Goal: Task Accomplishment & Management: Complete application form

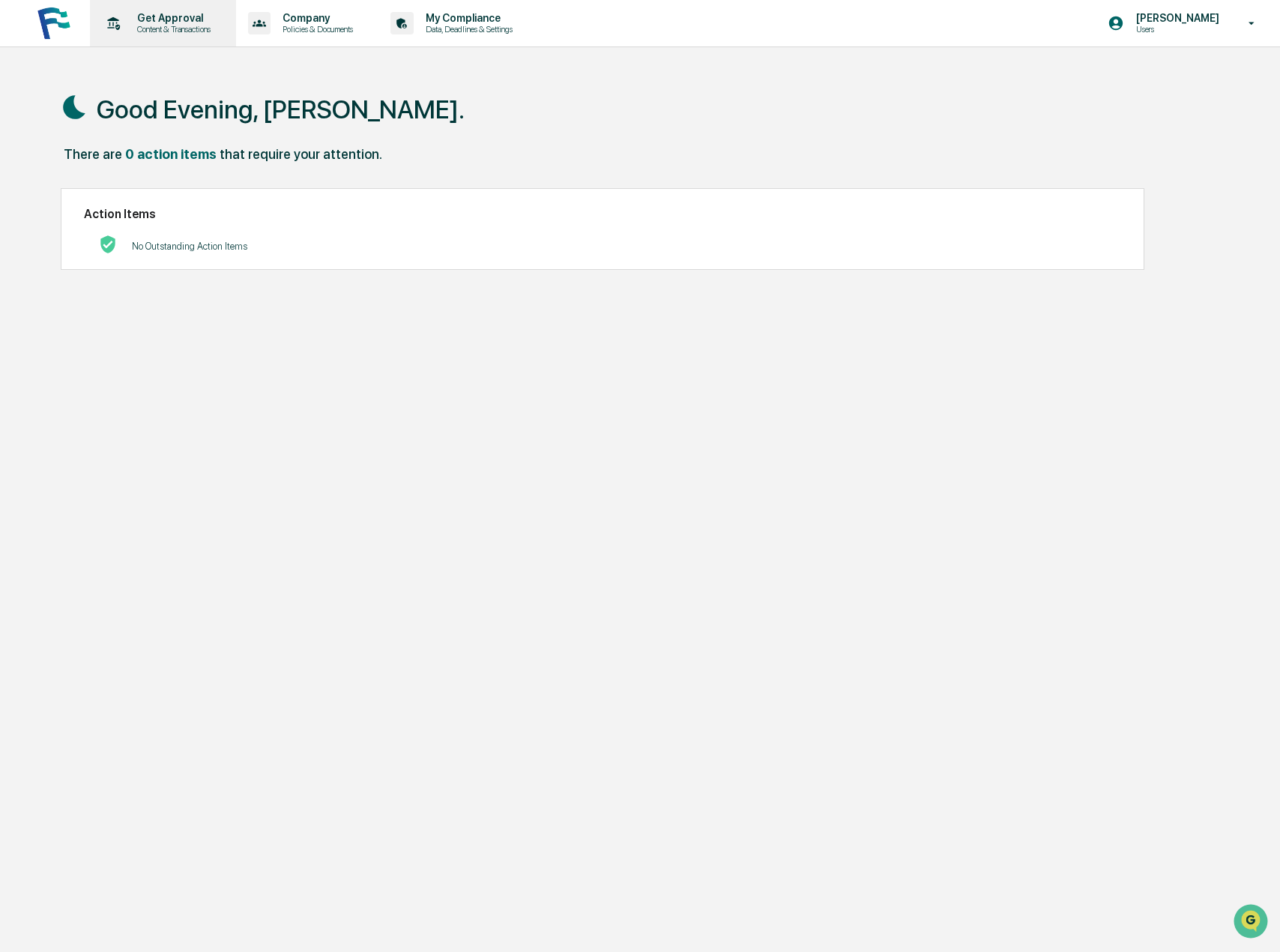
click at [155, 23] on p "Get Approval" at bounding box center [171, 18] width 93 height 12
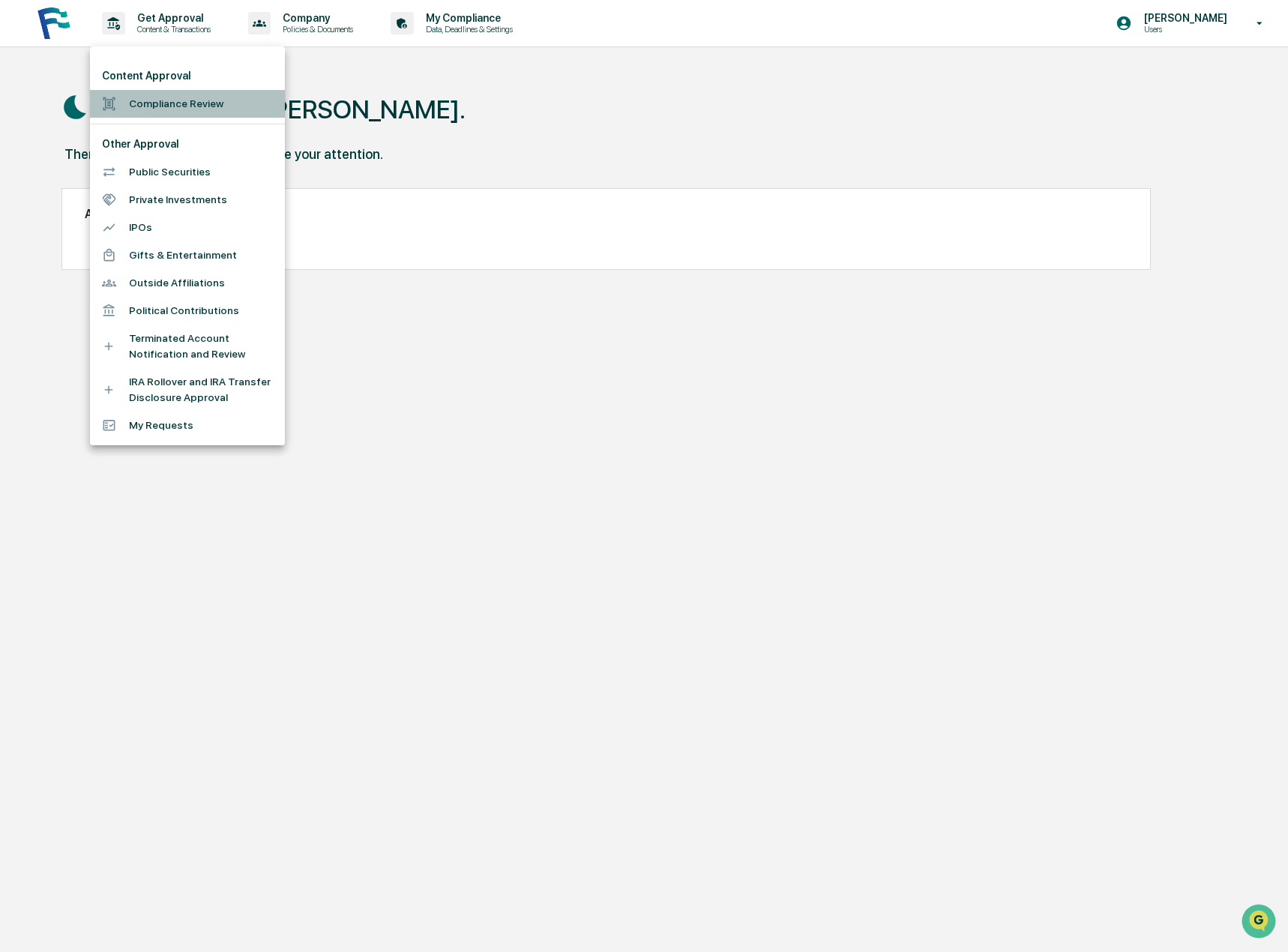
click at [170, 100] on li "Compliance Review" at bounding box center [187, 104] width 195 height 28
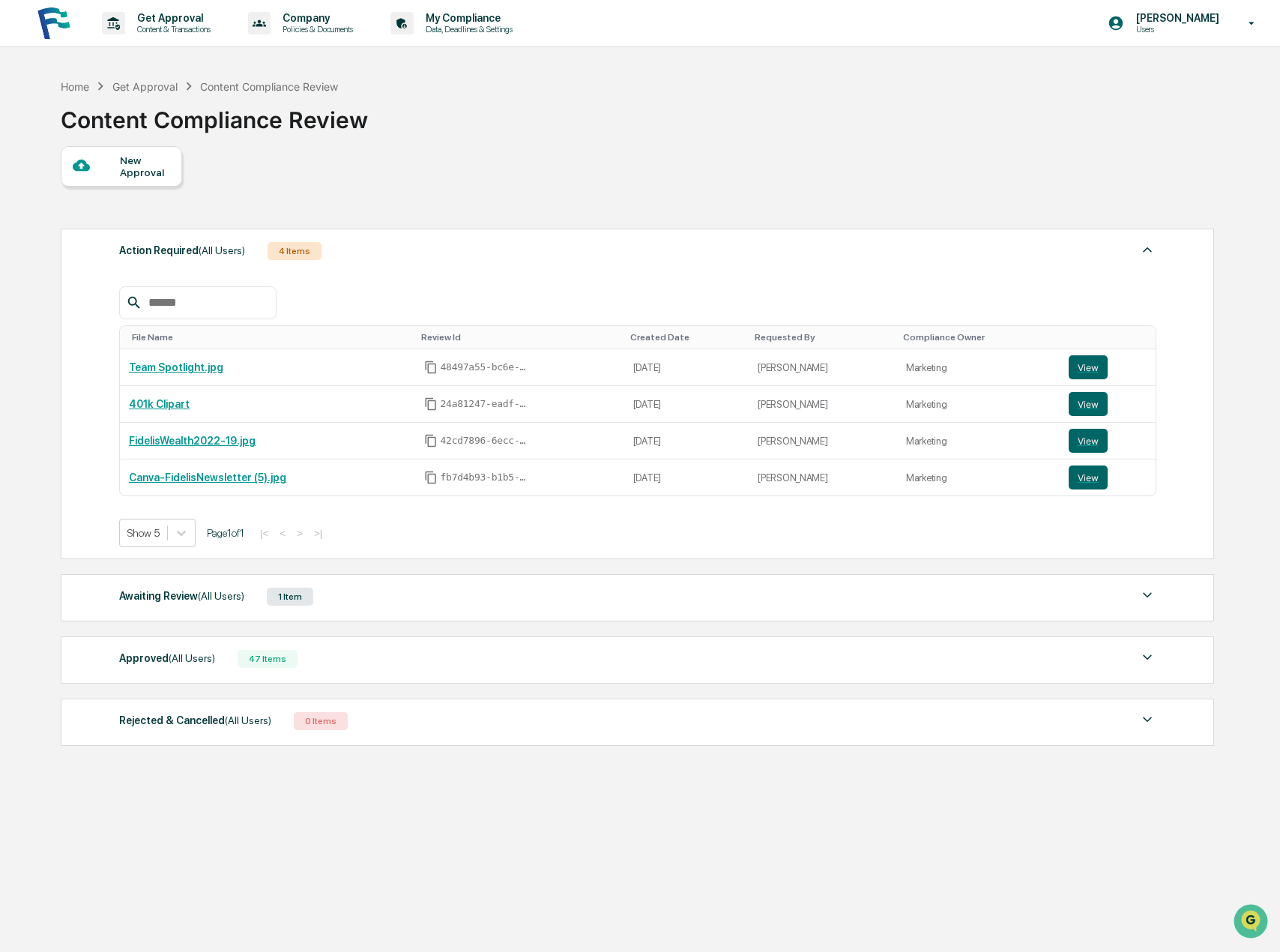
click at [134, 169] on div "New Approval" at bounding box center [144, 166] width 50 height 24
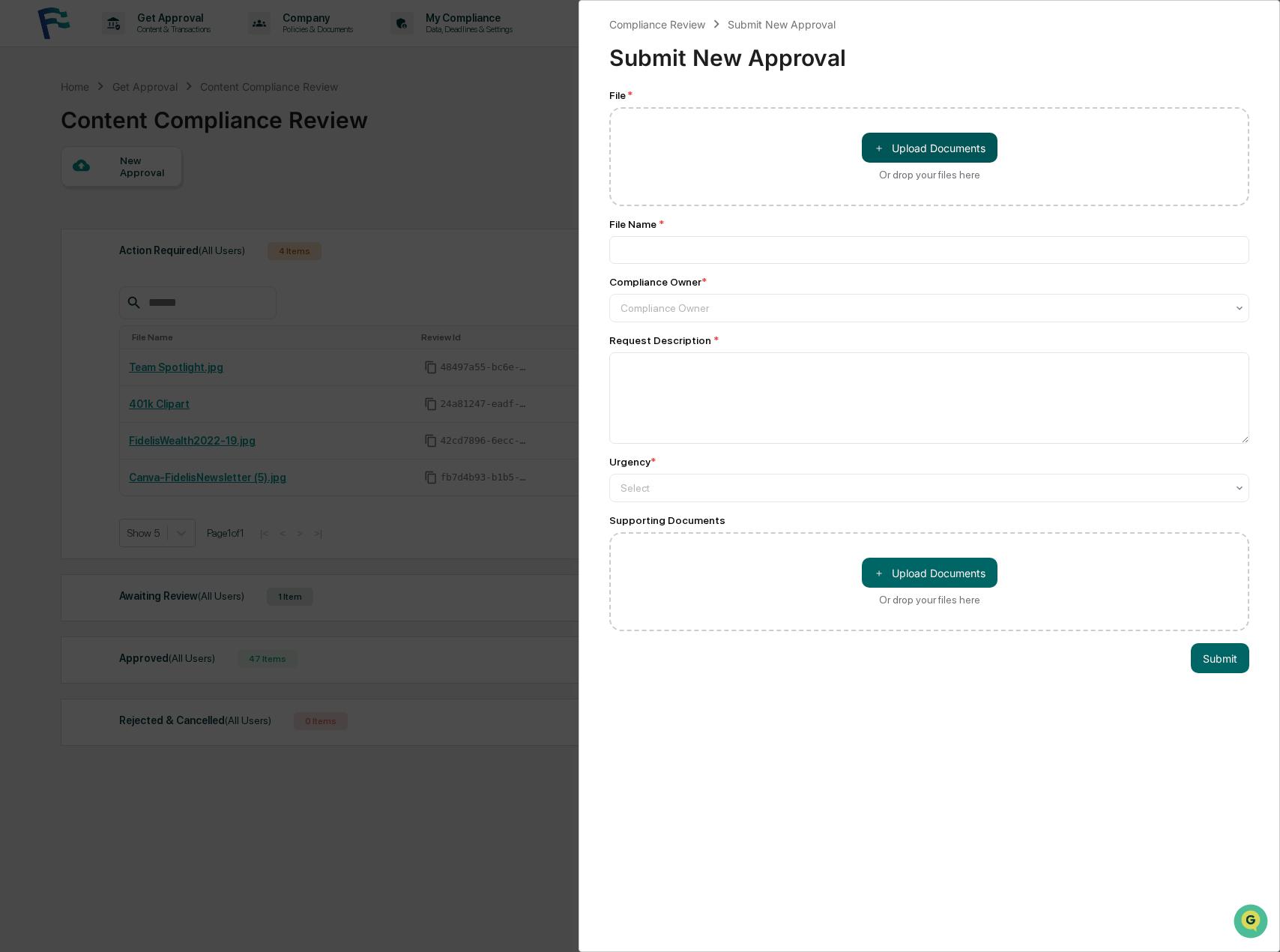
click at [954, 153] on button "＋ Upload Documents" at bounding box center [930, 148] width 136 height 30
type input "**********"
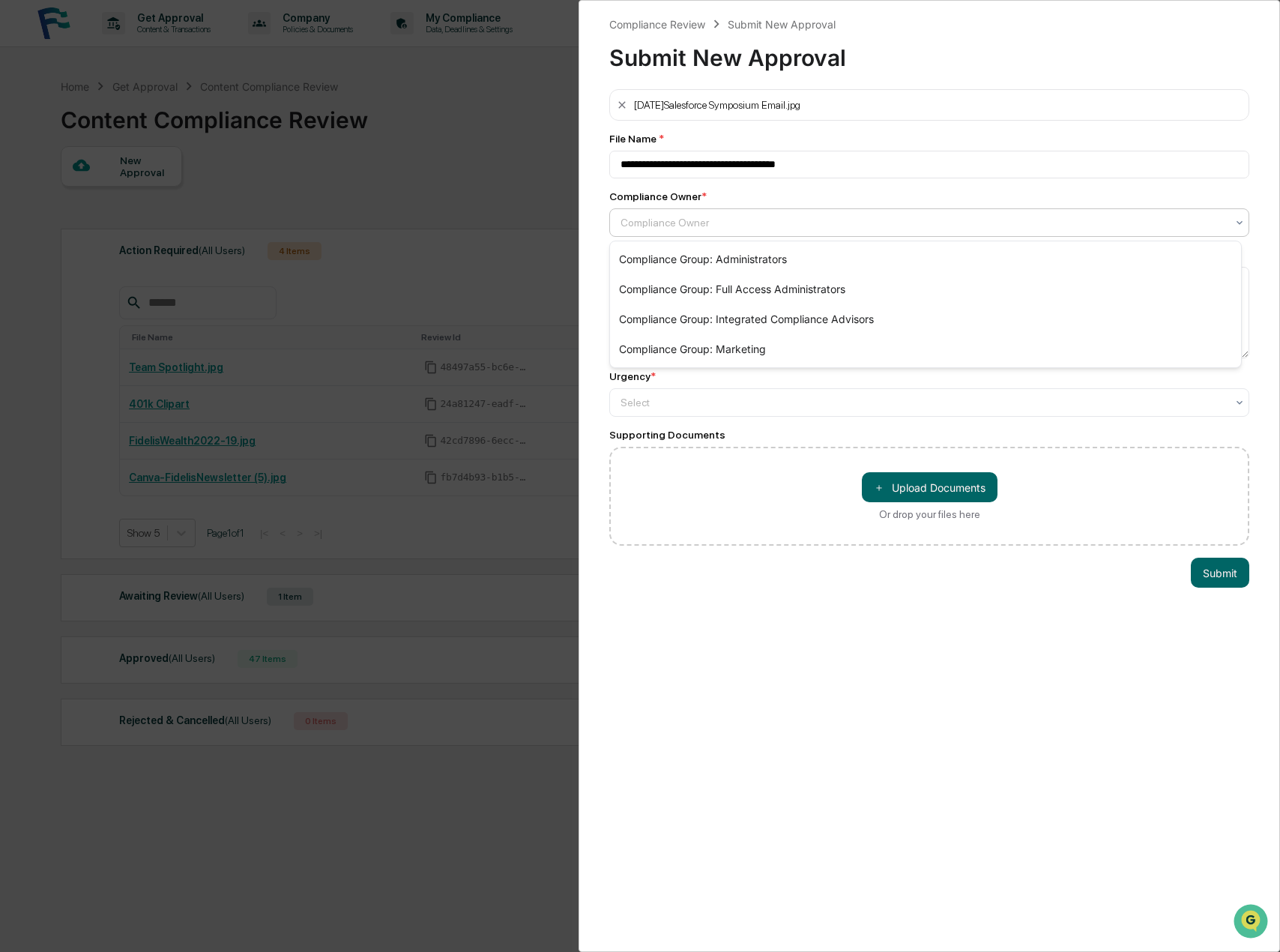
click at [686, 223] on div at bounding box center [923, 223] width 606 height 15
click at [738, 348] on div "Compliance Group: Marketing" at bounding box center [926, 349] width 631 height 30
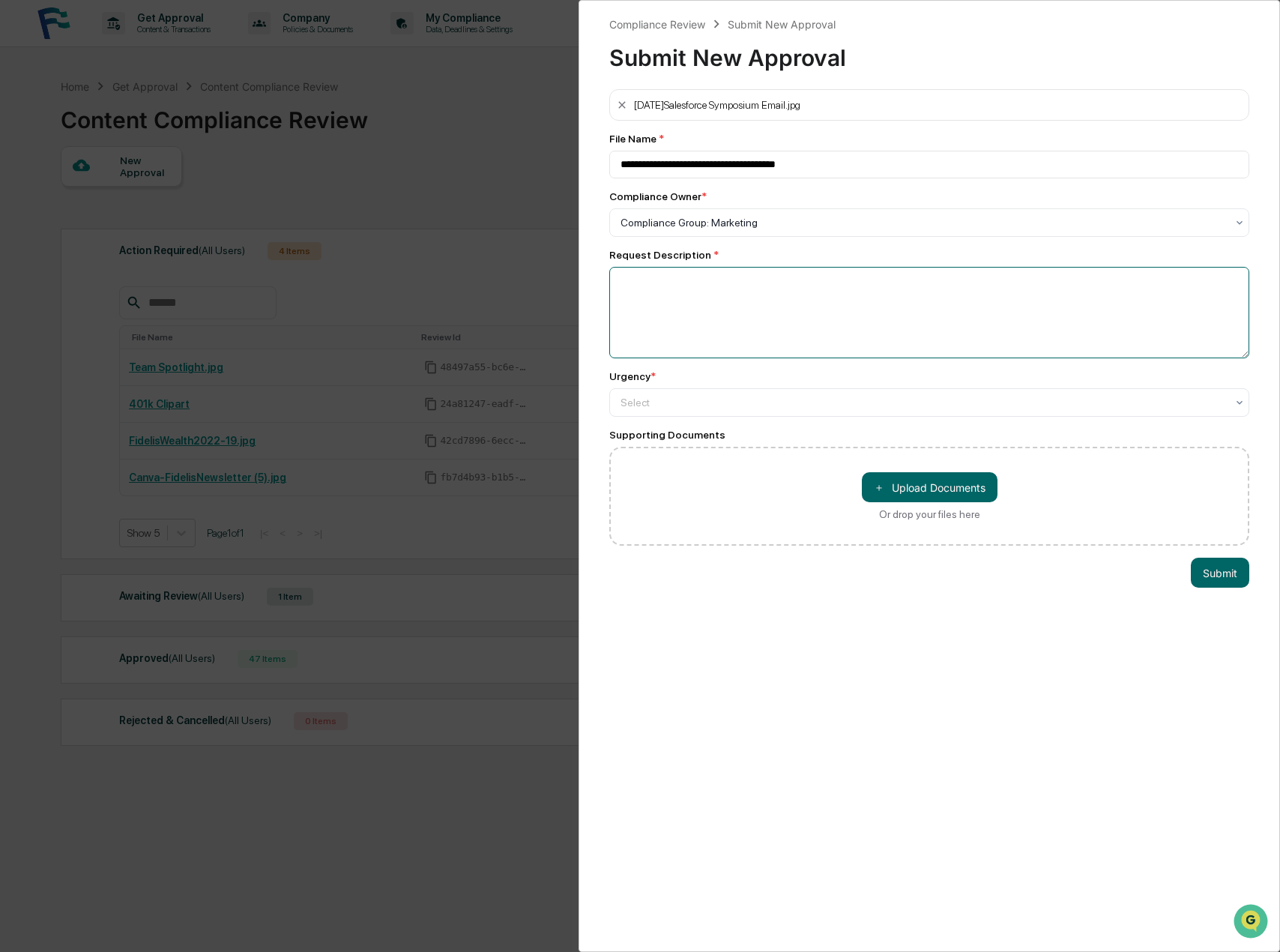
click at [685, 303] on textarea at bounding box center [929, 312] width 640 height 91
type textarea "**********"
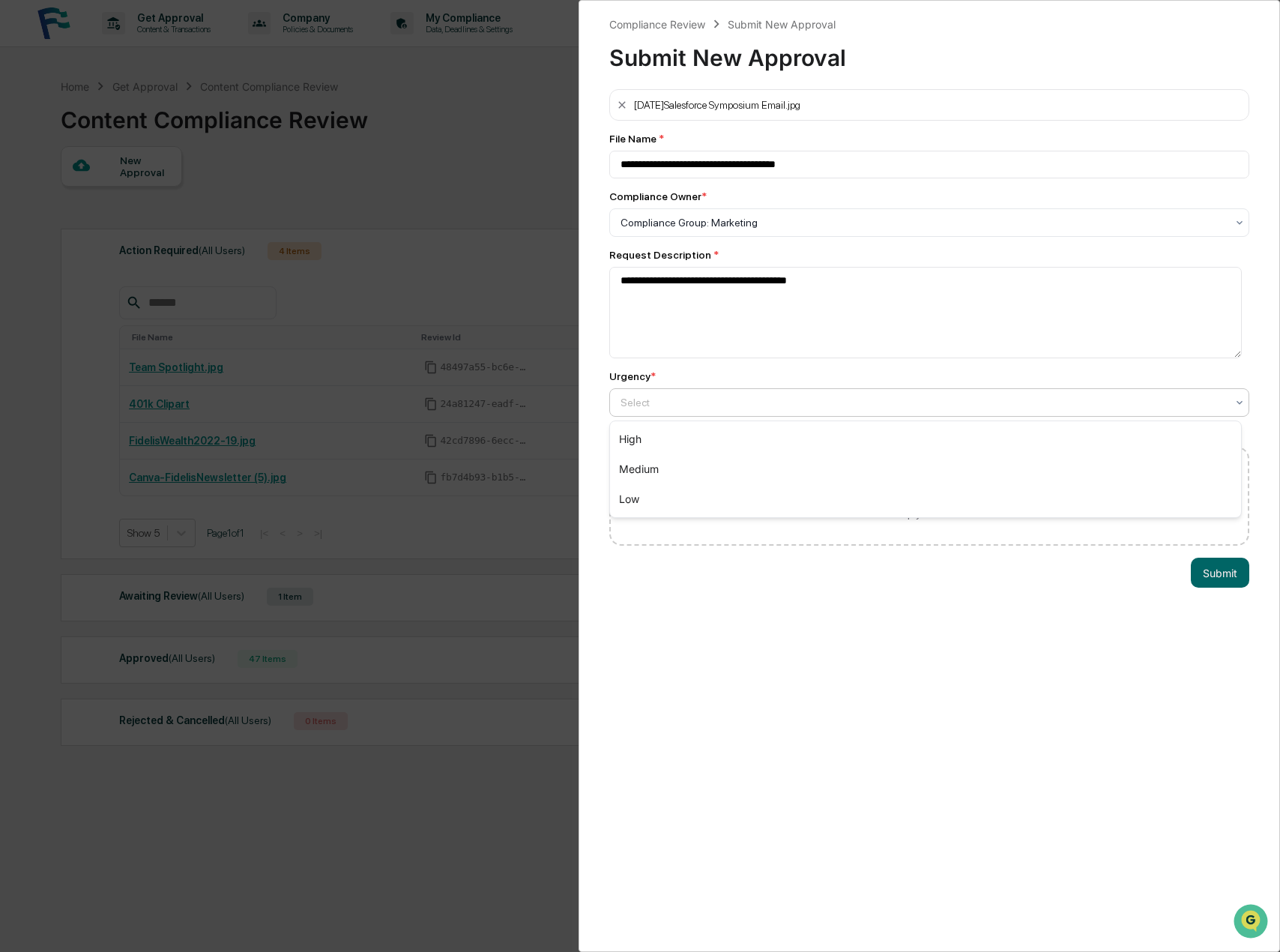
click at [684, 405] on div at bounding box center [923, 402] width 606 height 15
click at [681, 451] on div "High" at bounding box center [926, 439] width 631 height 30
click at [1203, 577] on button "Submit" at bounding box center [1220, 573] width 59 height 30
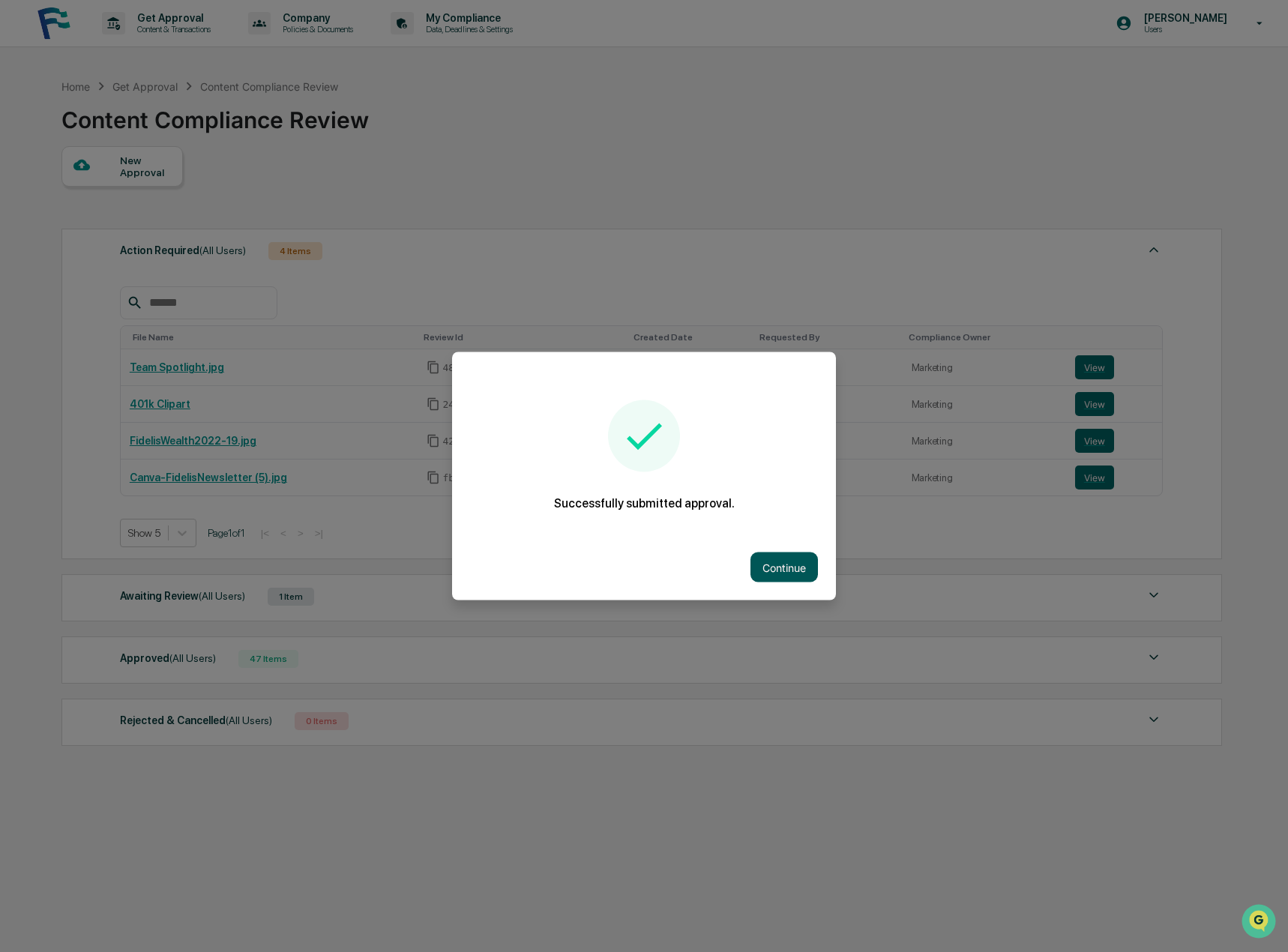
click at [790, 574] on button "Continue" at bounding box center [784, 567] width 68 height 30
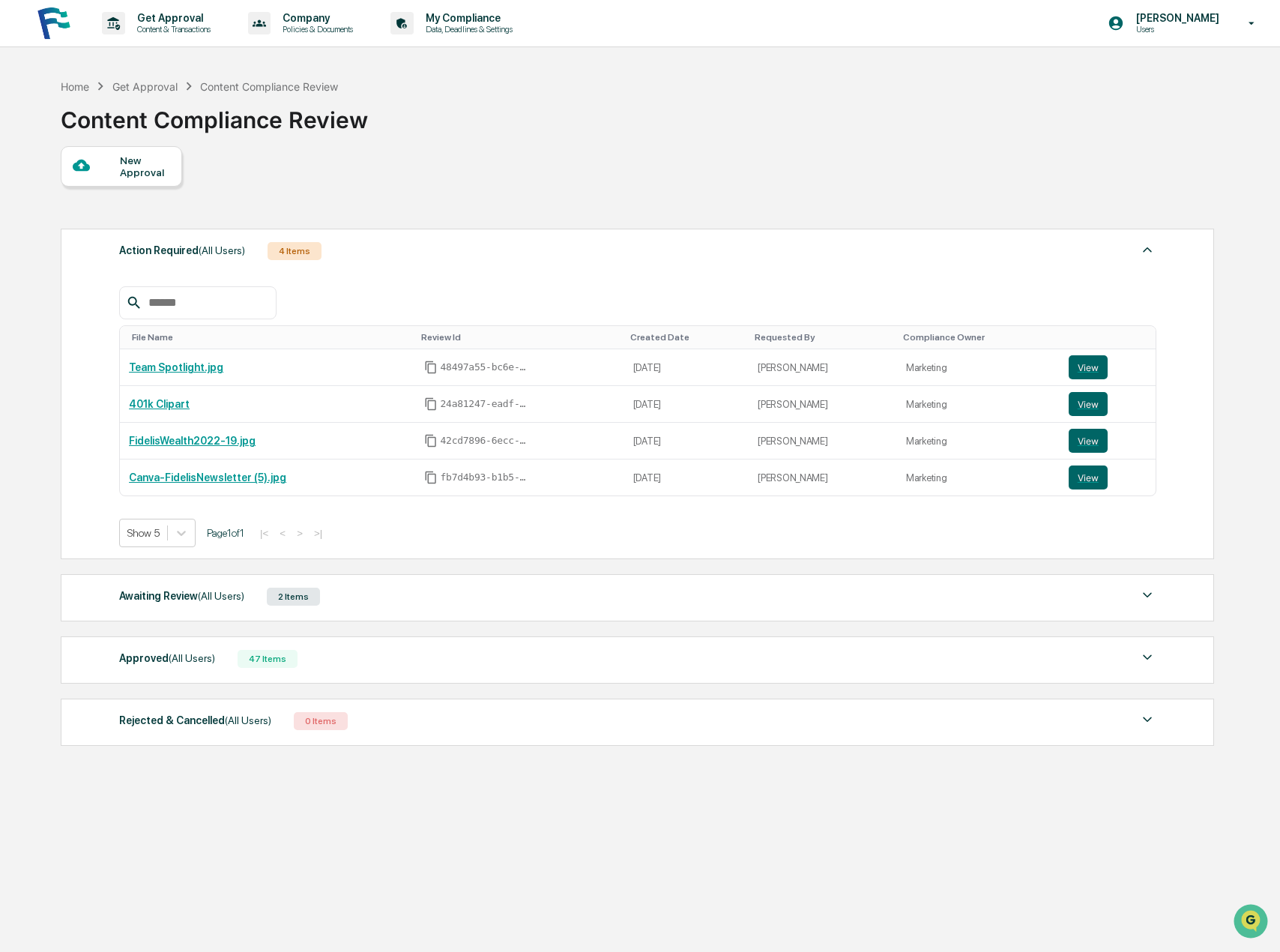
click at [218, 598] on span "(All Users)" at bounding box center [221, 596] width 46 height 12
